Goal: Transaction & Acquisition: Purchase product/service

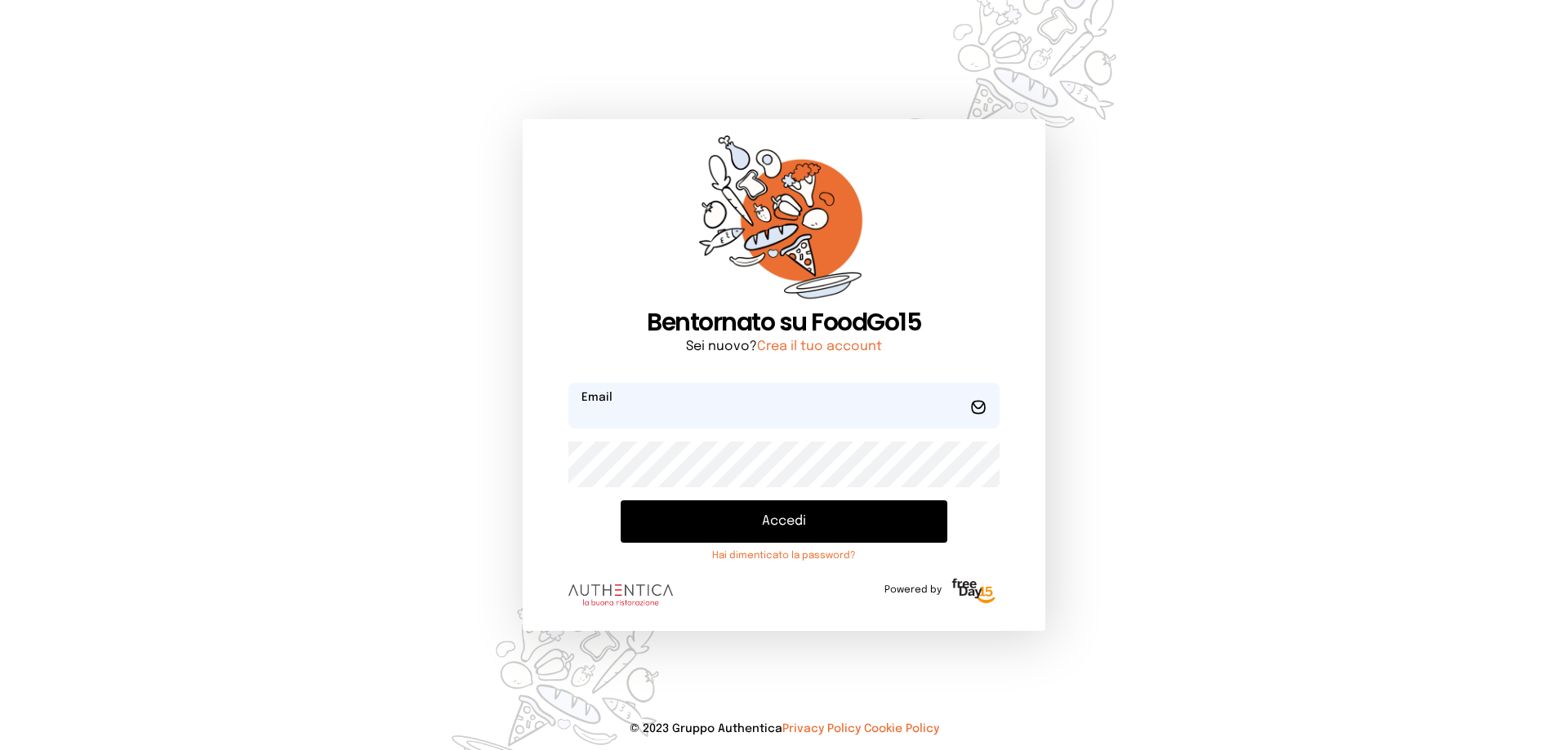
type input "**********"
click at [807, 524] on button "Accedi" at bounding box center [784, 521] width 326 height 42
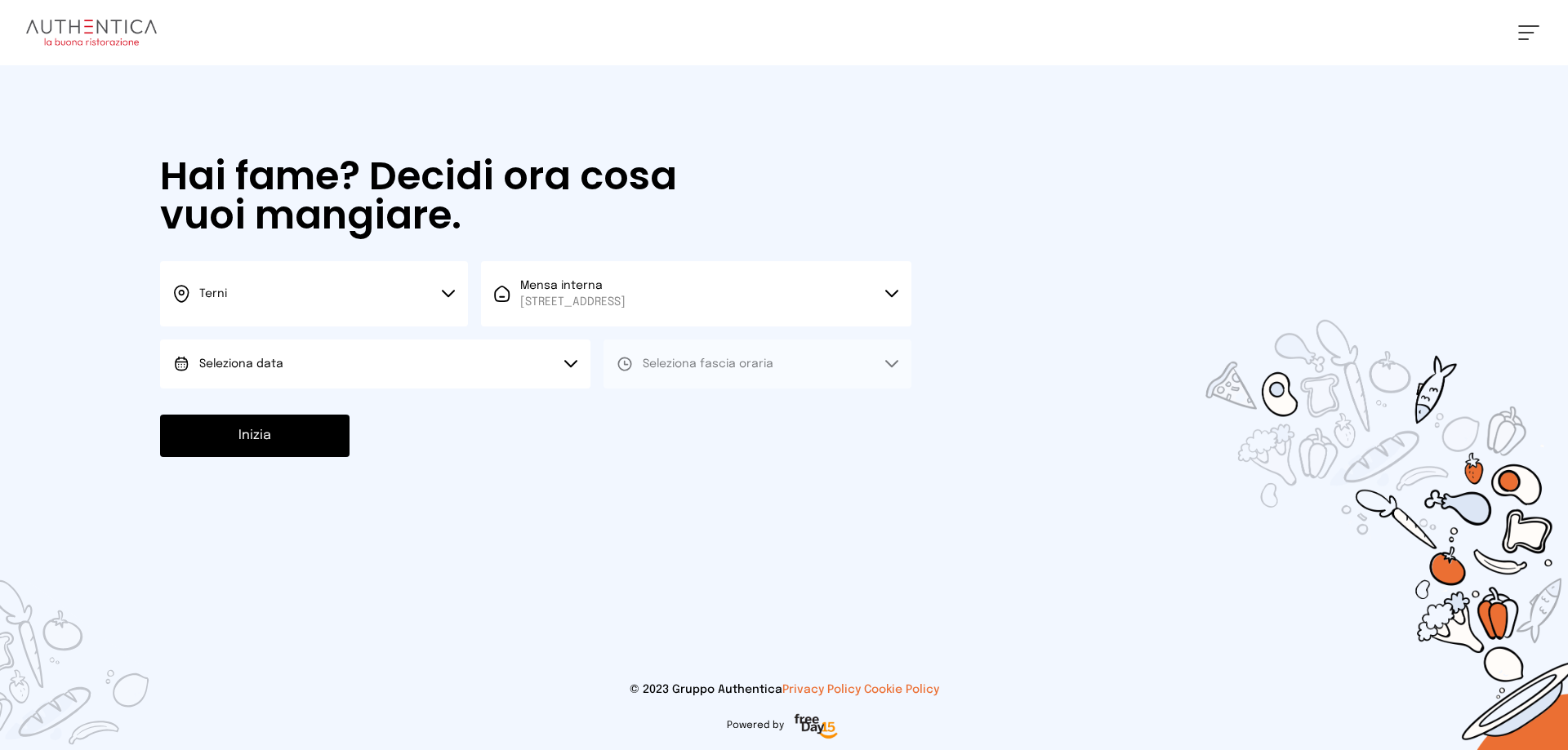
click at [297, 374] on button "Seleziona data" at bounding box center [375, 364] width 430 height 49
click at [294, 412] on li "[DATE], [DATE]" at bounding box center [375, 409] width 430 height 42
click at [721, 370] on span "Seleziona fascia oraria" at bounding box center [707, 364] width 131 height 16
click at [720, 410] on li "Pranzo" at bounding box center [757, 409] width 308 height 42
click at [240, 434] on button "Inizia" at bounding box center [255, 436] width 189 height 42
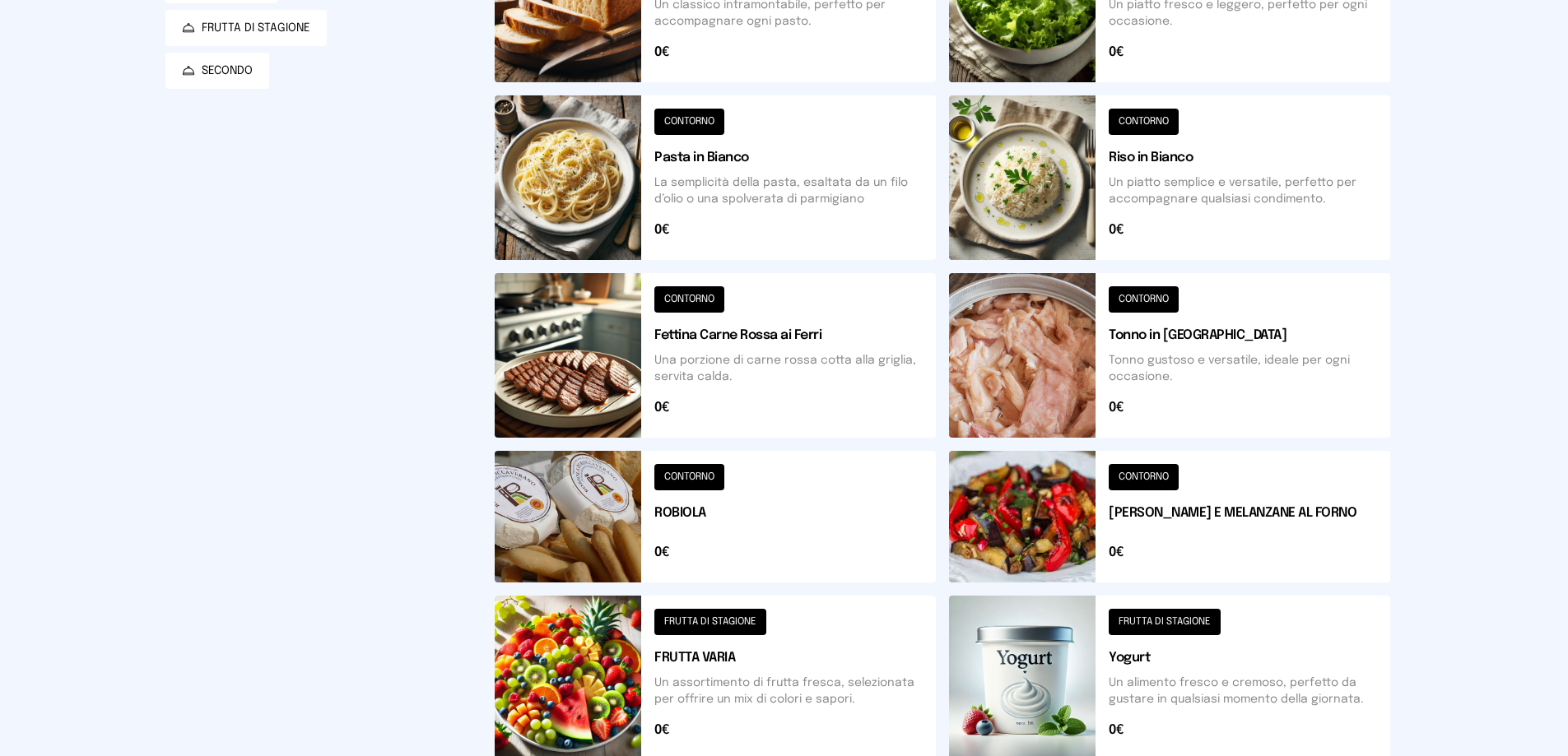
scroll to position [412, 0]
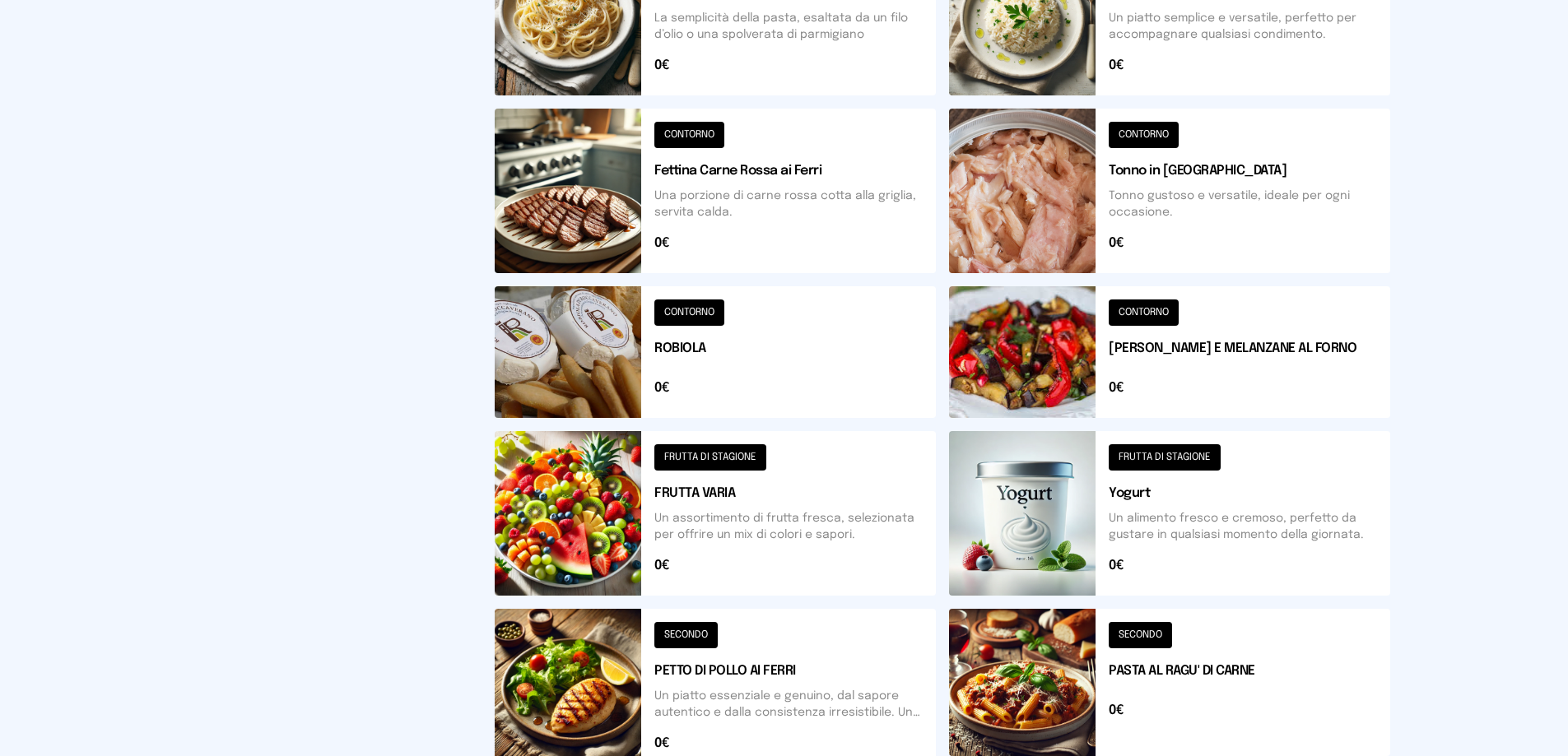
click at [775, 174] on button at bounding box center [715, 190] width 442 height 164
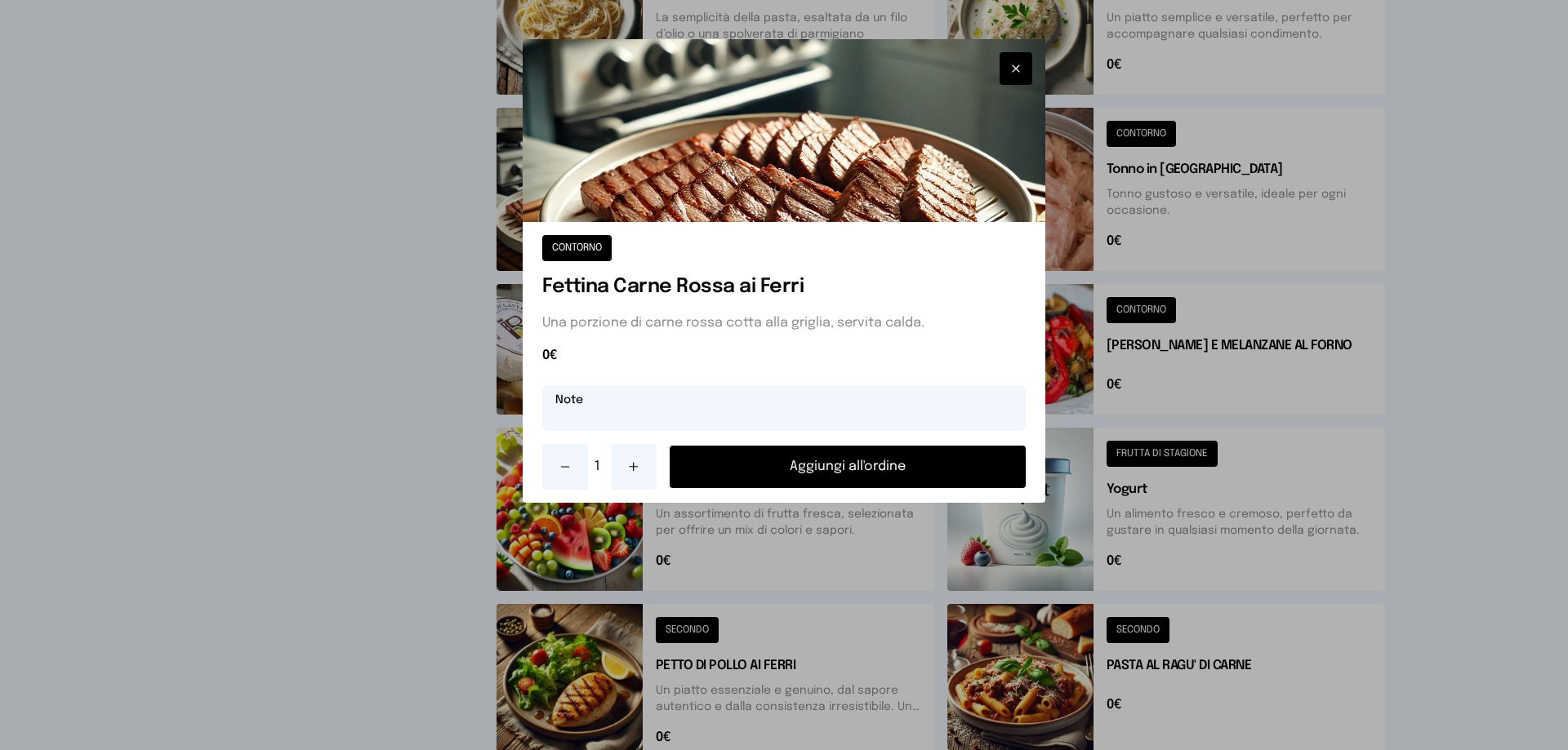
click at [611, 406] on input "text" at bounding box center [784, 408] width 484 height 46
type input "**********"
click at [638, 464] on icon at bounding box center [634, 468] width 13 height 13
click at [845, 466] on button "Aggiungi all'ordine" at bounding box center [847, 467] width 356 height 42
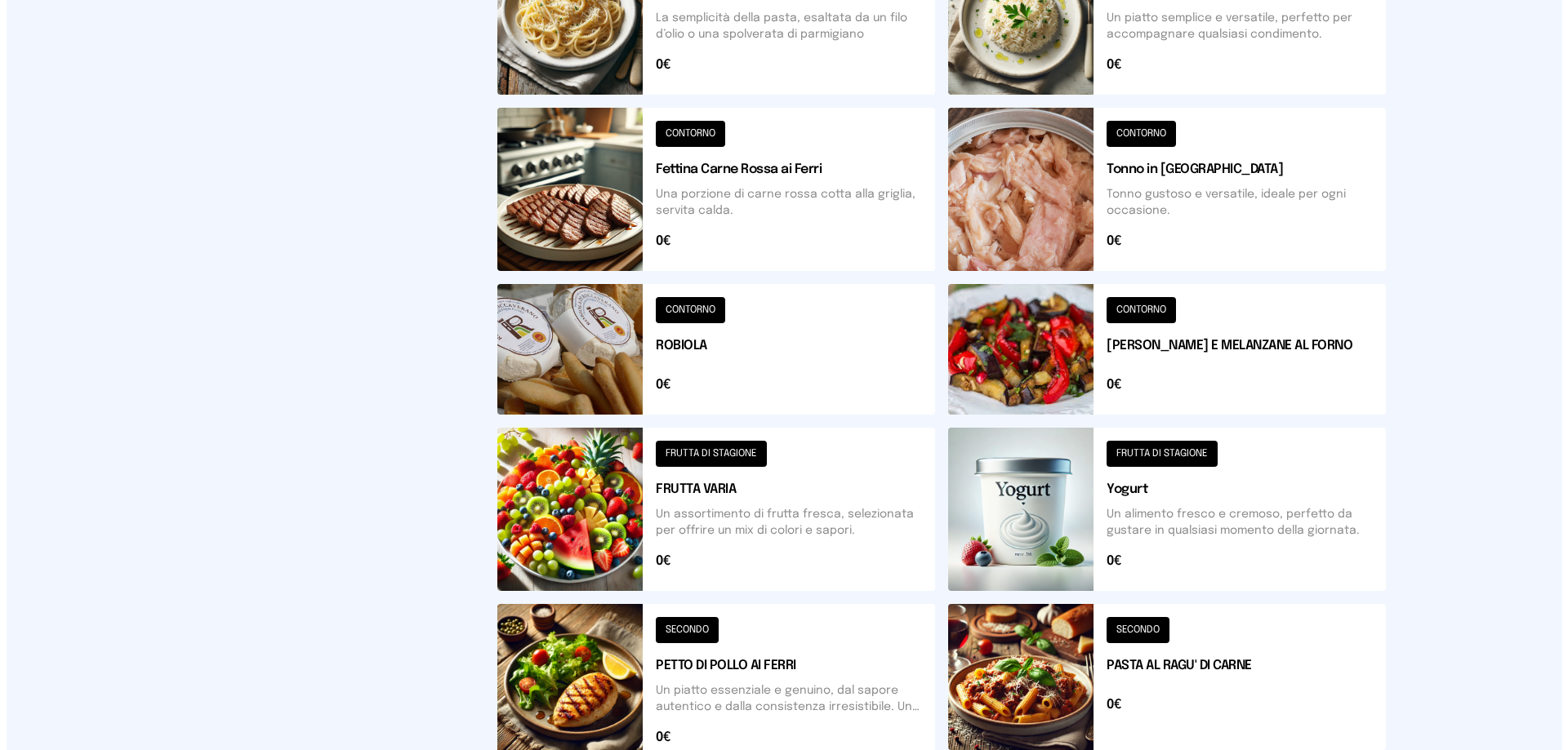
scroll to position [0, 0]
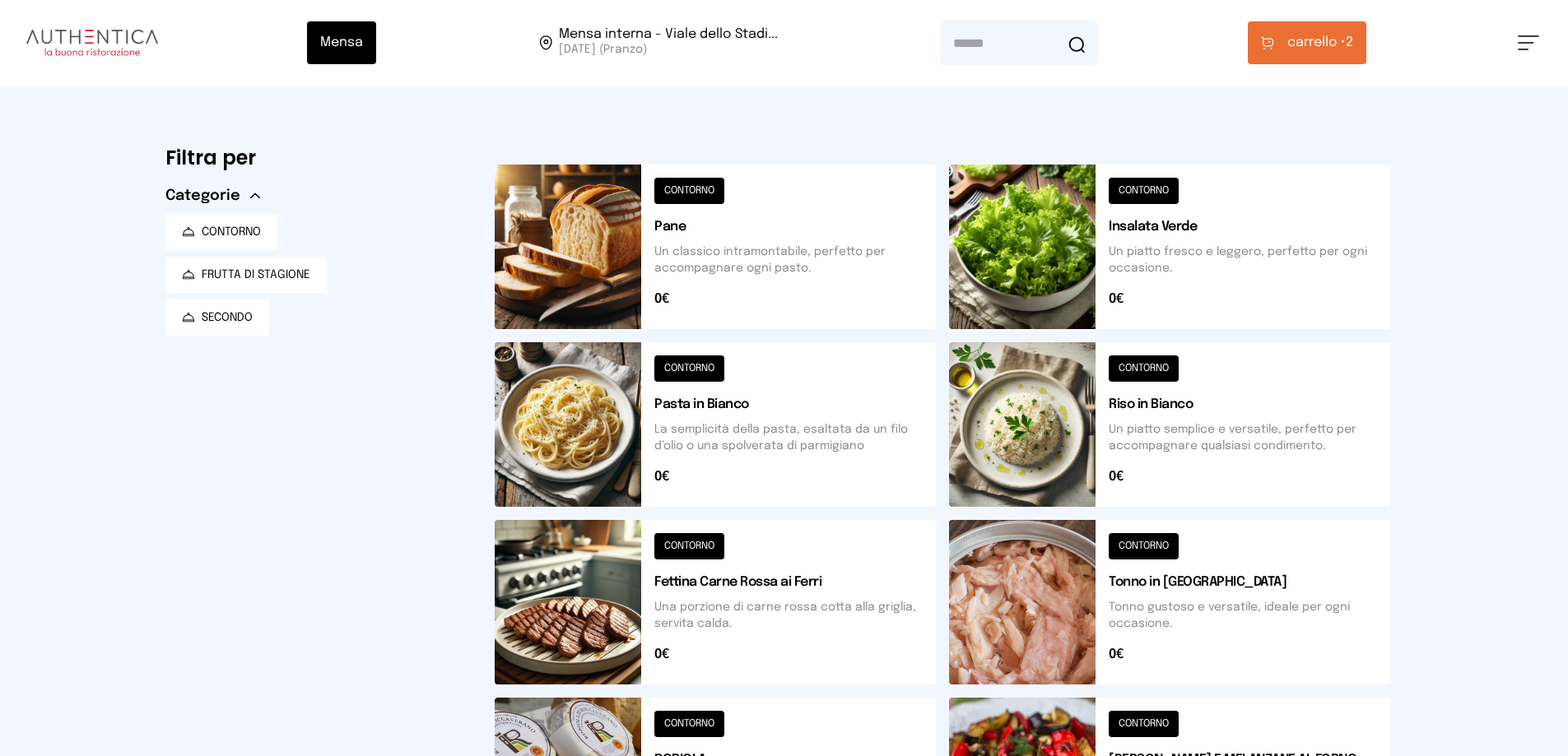
click at [701, 196] on button at bounding box center [715, 246] width 442 height 164
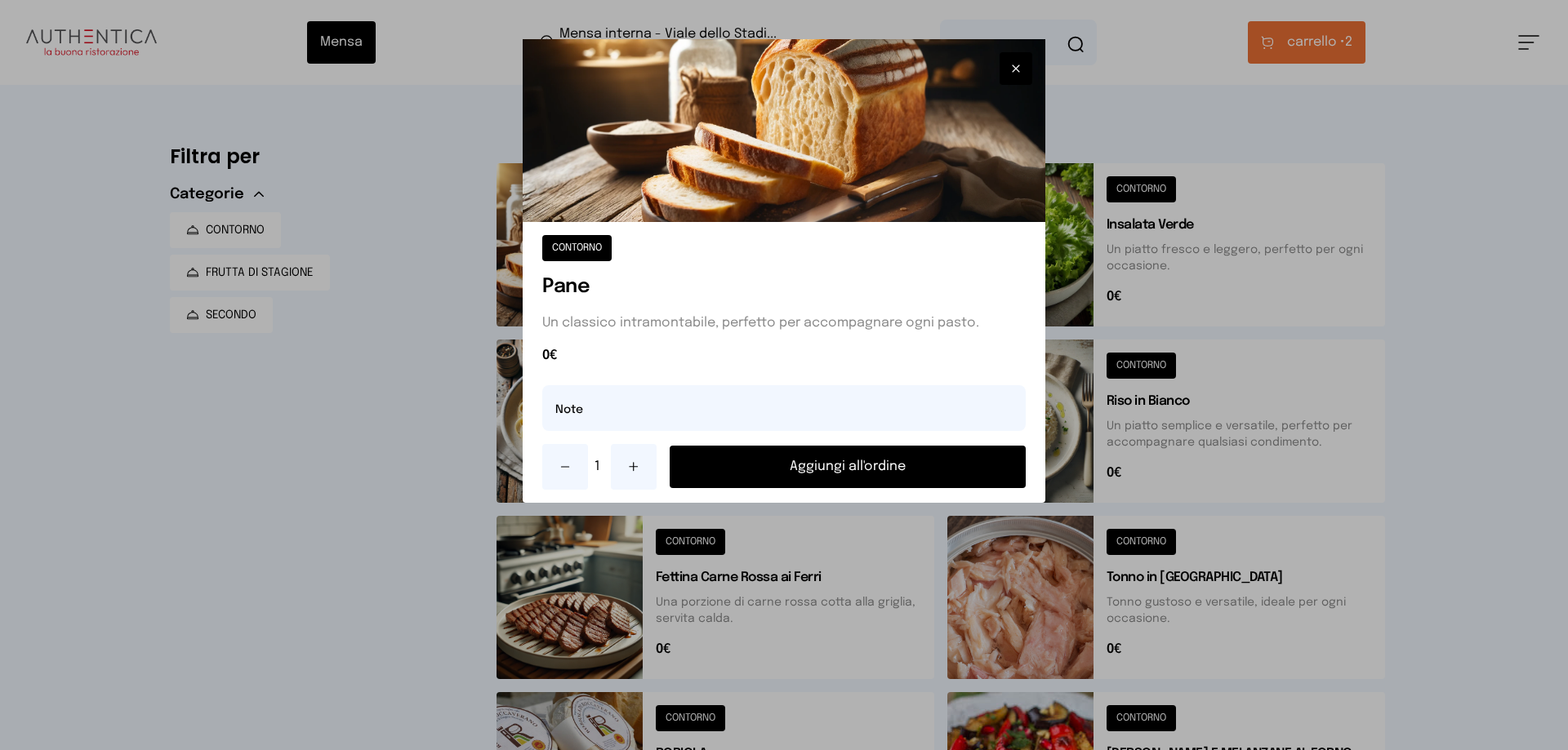
click at [811, 462] on button "Aggiungi all'ordine" at bounding box center [847, 467] width 356 height 42
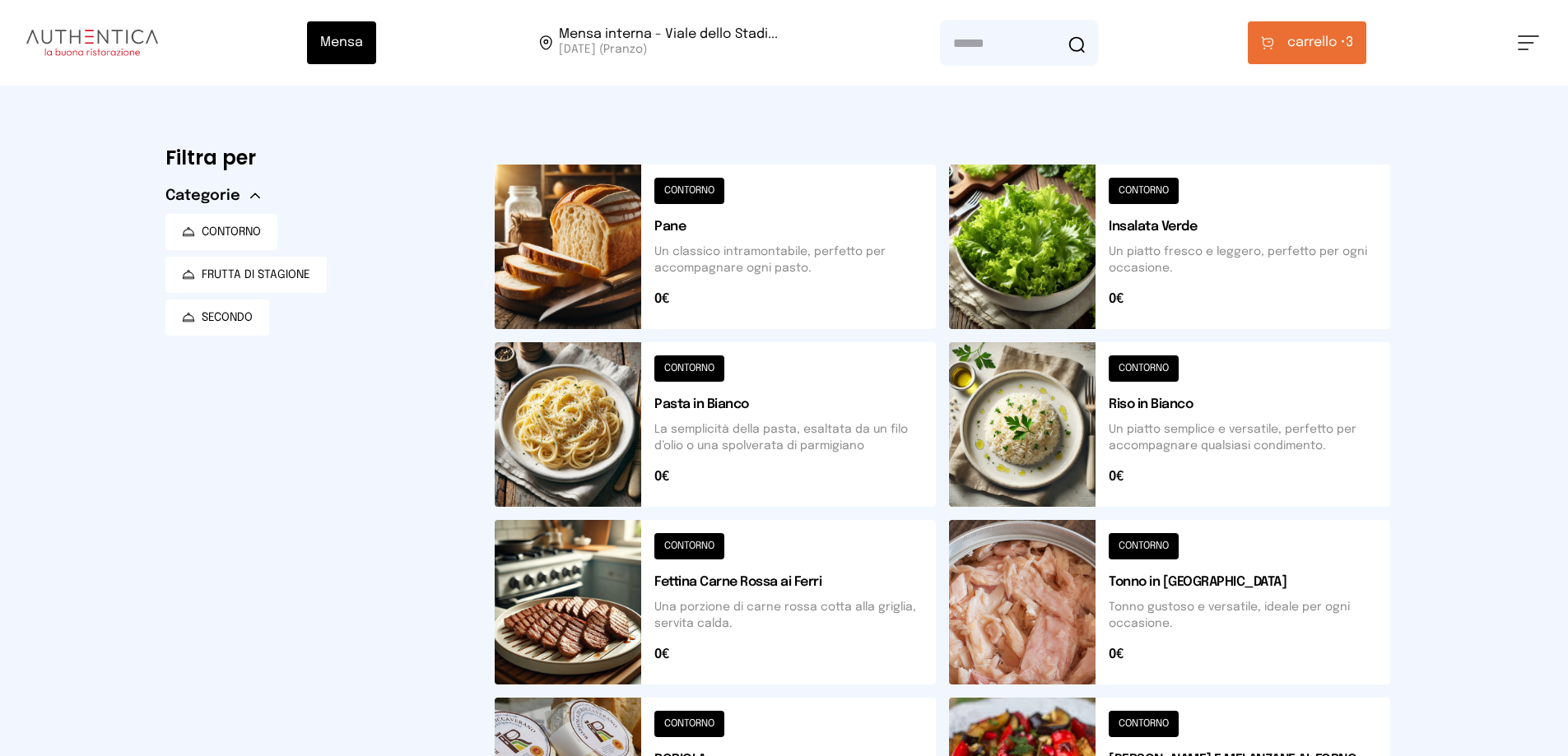
click at [1292, 42] on span "carrello •" at bounding box center [1316, 42] width 59 height 20
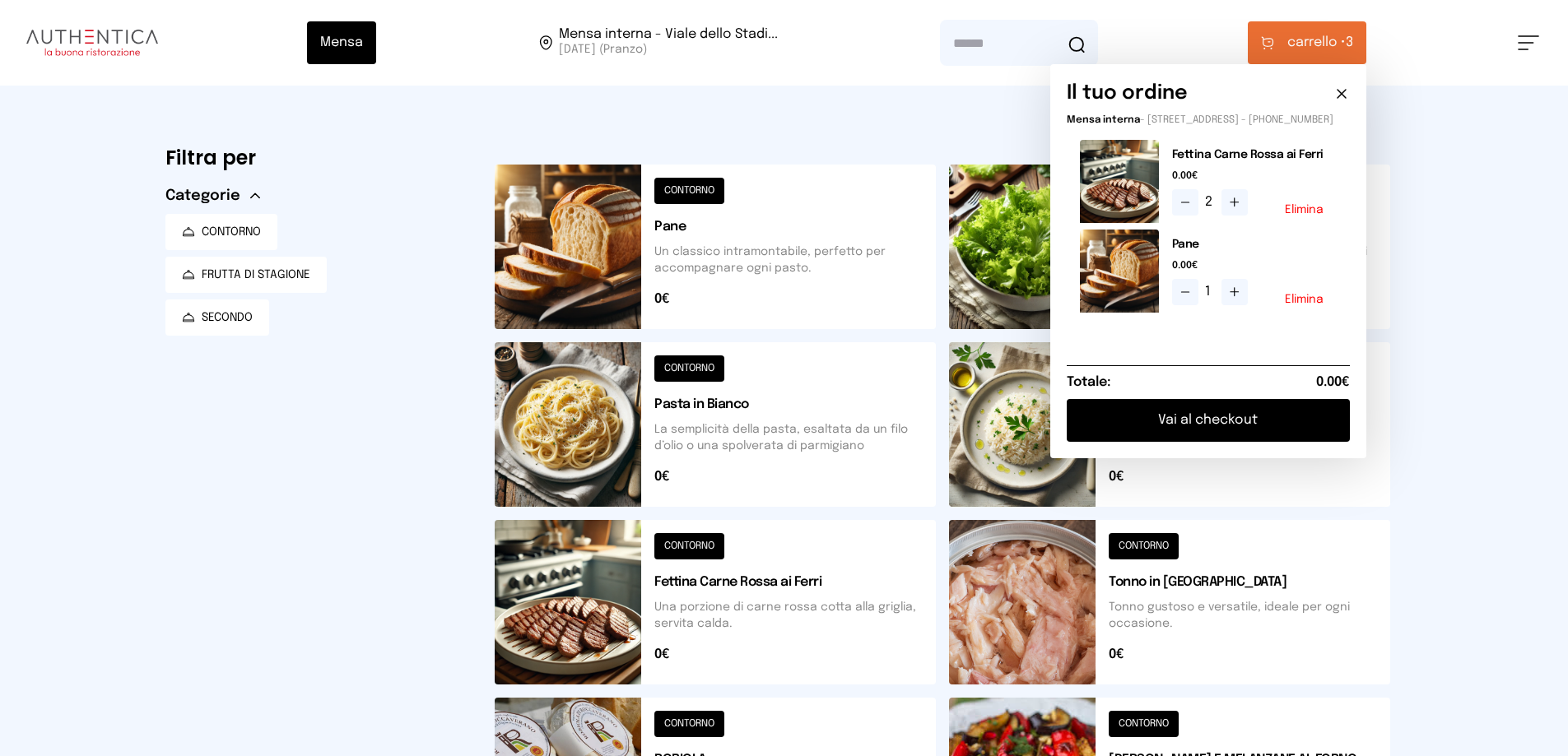
click at [1216, 435] on button "Vai al checkout" at bounding box center [1208, 420] width 283 height 42
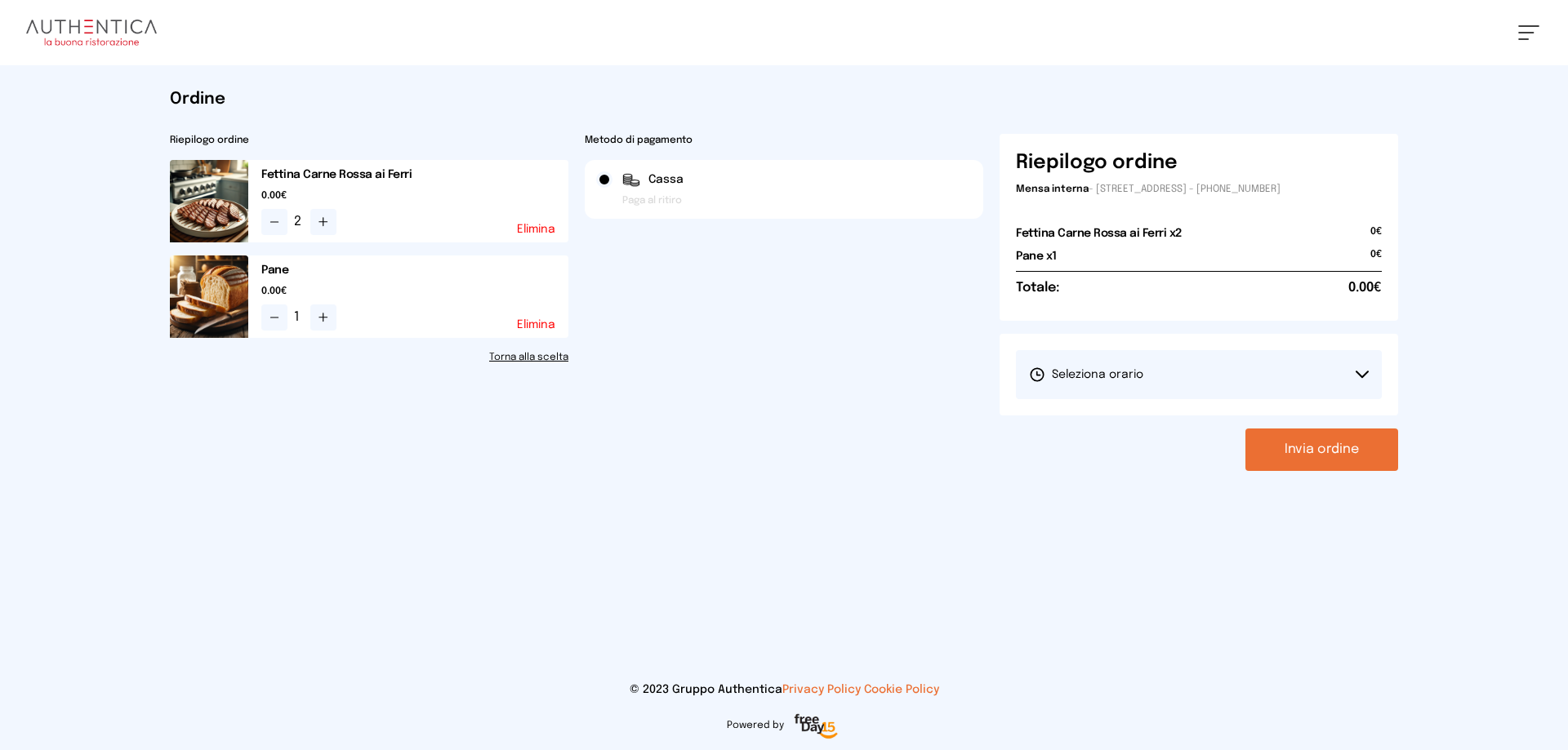
click at [1139, 380] on span "Seleziona orario" at bounding box center [1086, 374] width 115 height 16
click at [1141, 425] on span "1° Turno (13:00 - 15:00)" at bounding box center [1090, 420] width 123 height 16
click at [1321, 453] on button "Invia ordine" at bounding box center [1322, 449] width 153 height 42
